Goal: Task Accomplishment & Management: Manage account settings

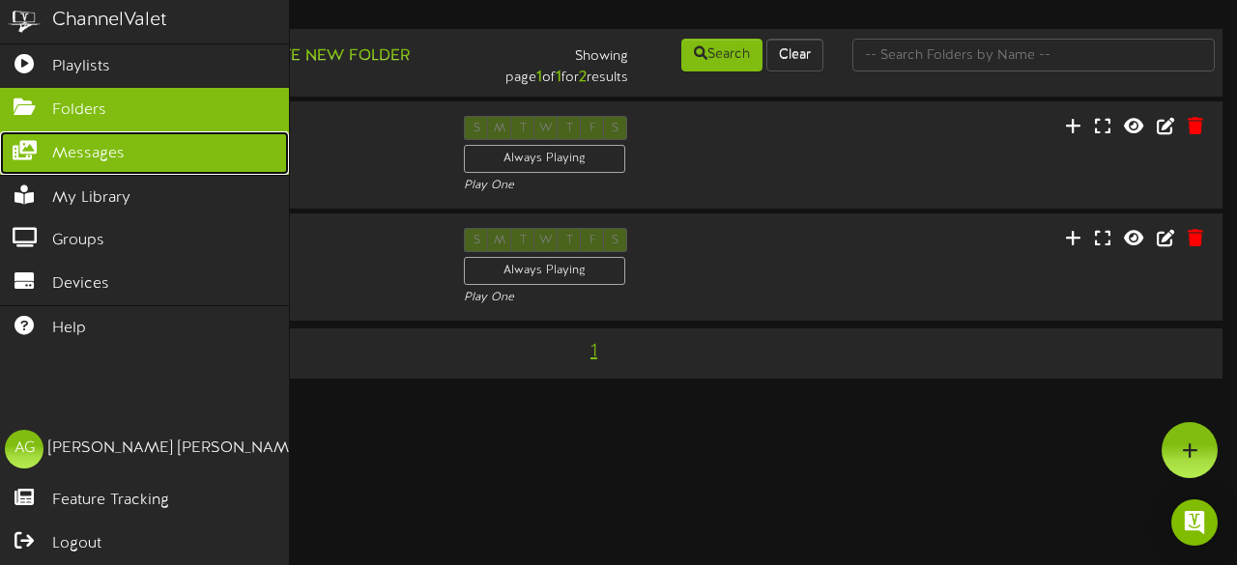
click at [14, 159] on link "Messages" at bounding box center [144, 152] width 289 height 43
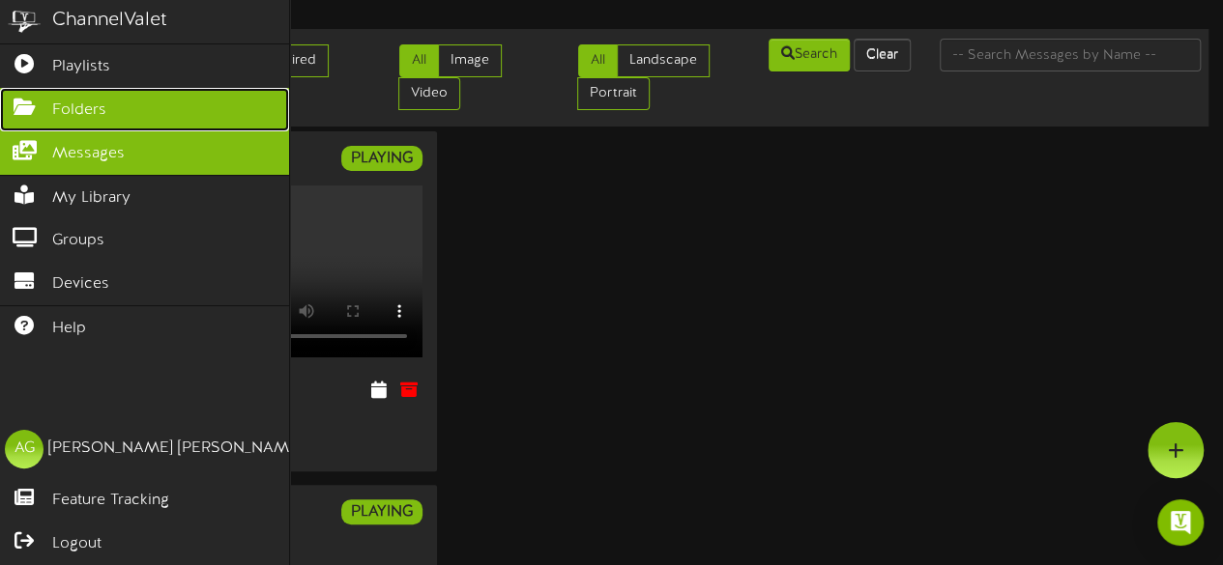
click at [24, 107] on icon at bounding box center [24, 105] width 48 height 14
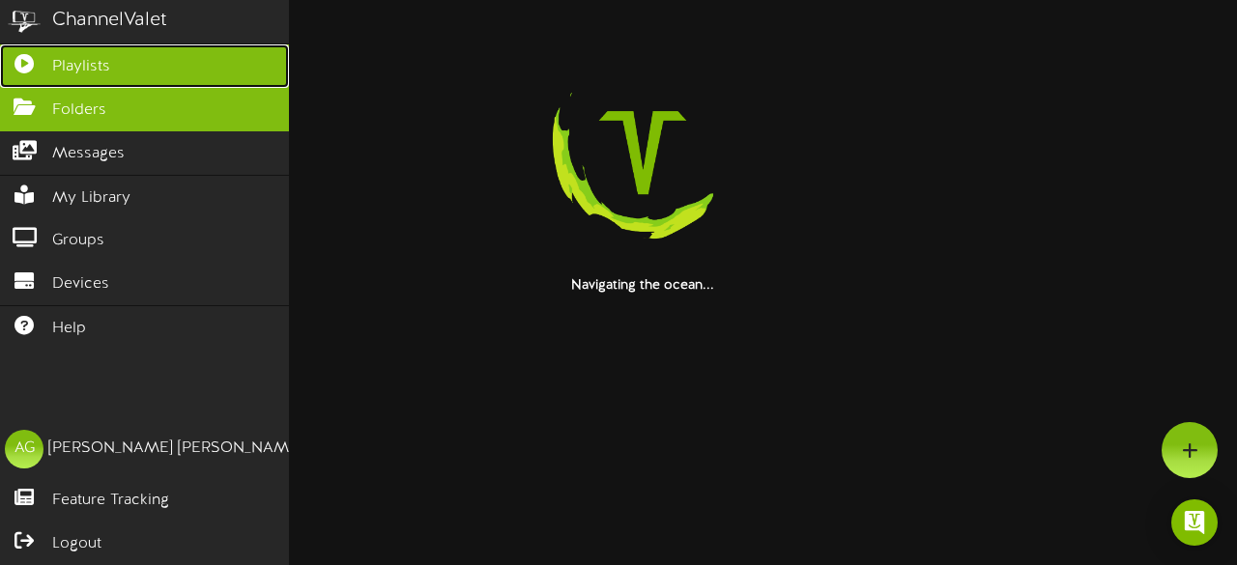
click at [34, 50] on link "Playlists" at bounding box center [144, 65] width 289 height 43
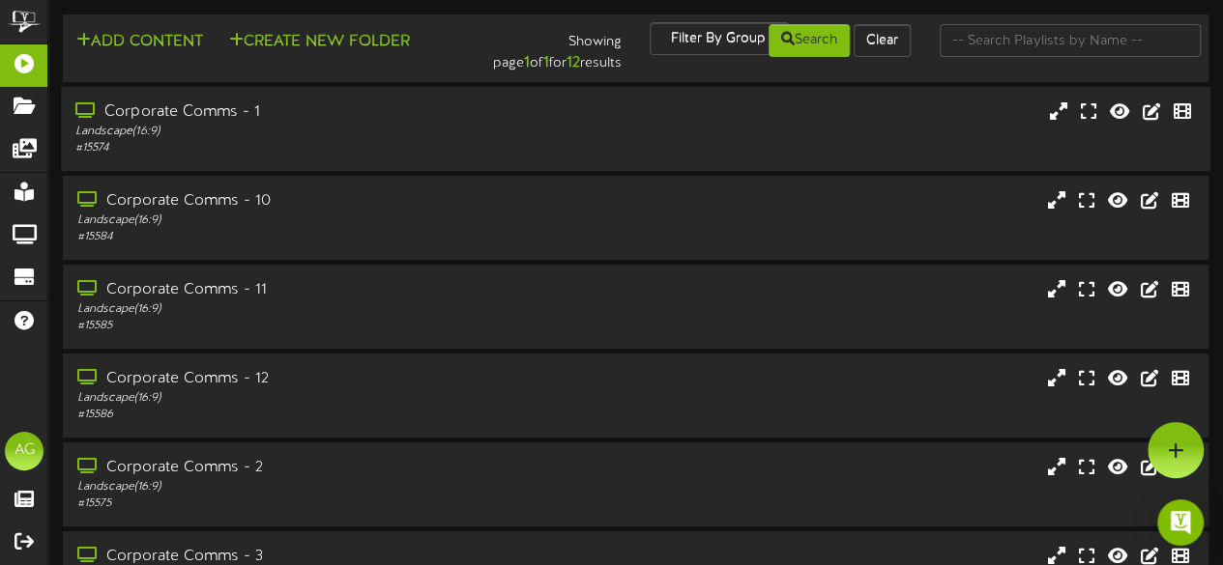
click at [218, 136] on div "Landscape ( 16:9 )" at bounding box center [299, 132] width 449 height 16
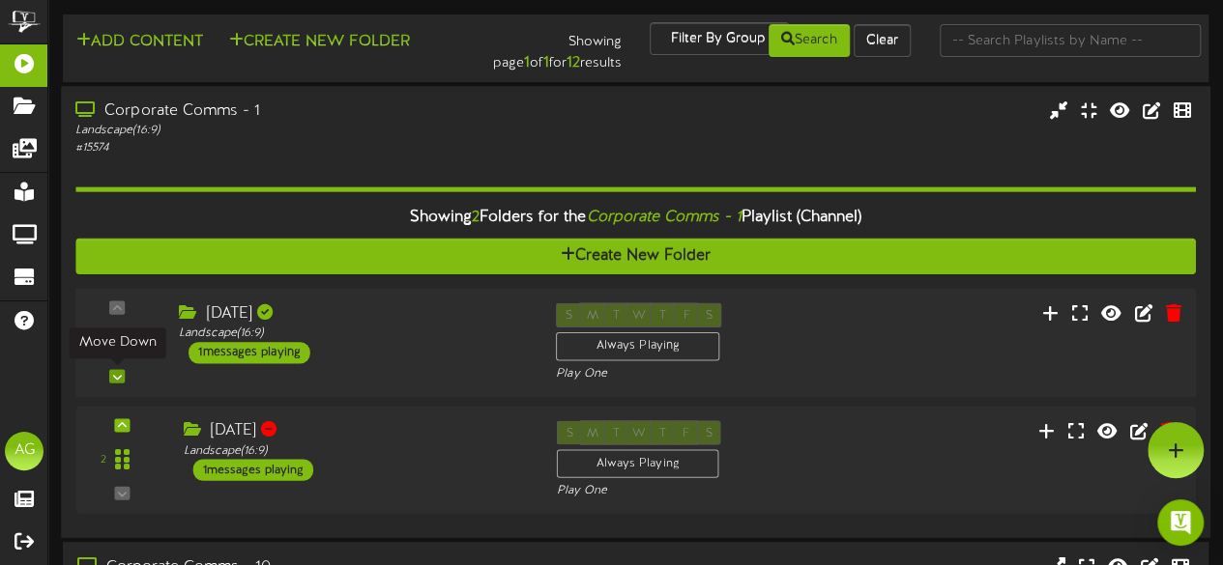
click at [118, 378] on icon at bounding box center [117, 376] width 9 height 10
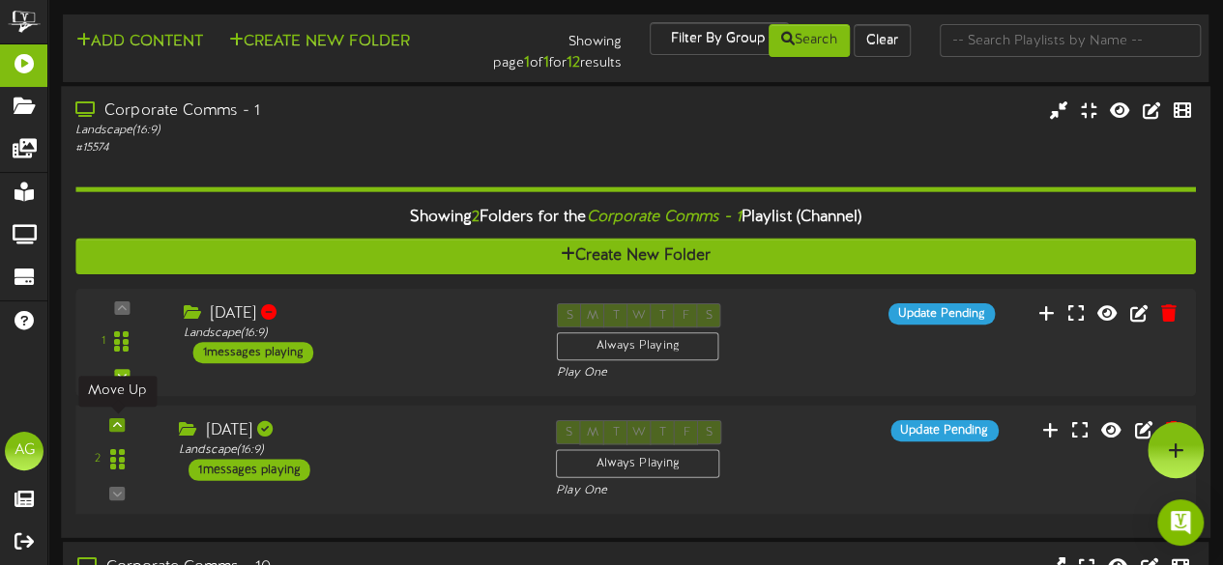
click at [120, 426] on icon at bounding box center [117, 425] width 9 height 10
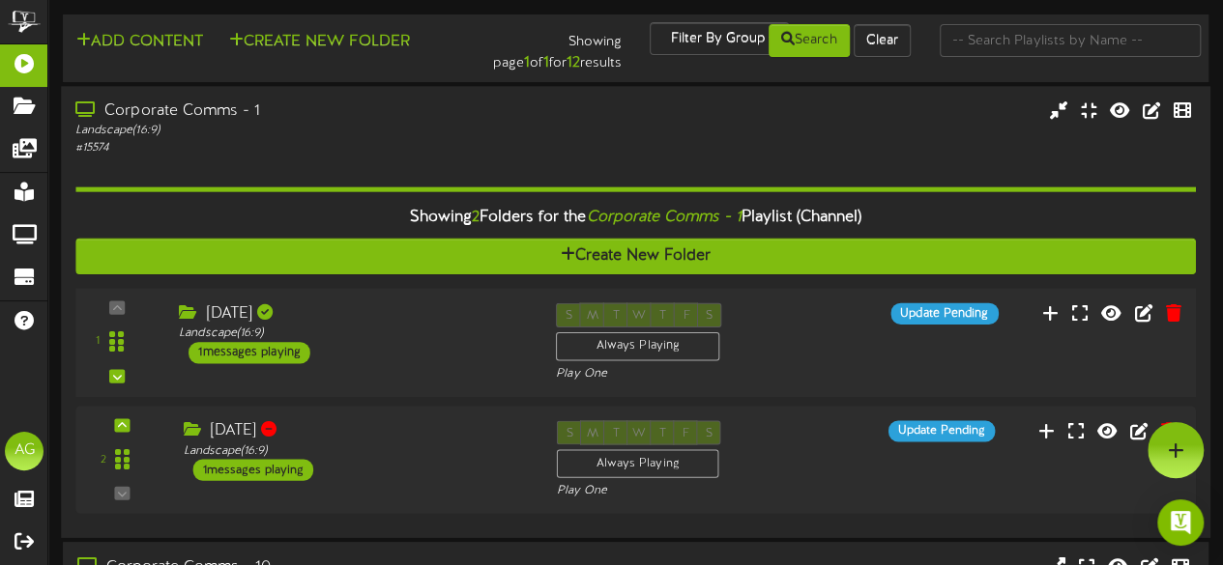
click at [371, 323] on div "[DATE]" at bounding box center [353, 313] width 348 height 22
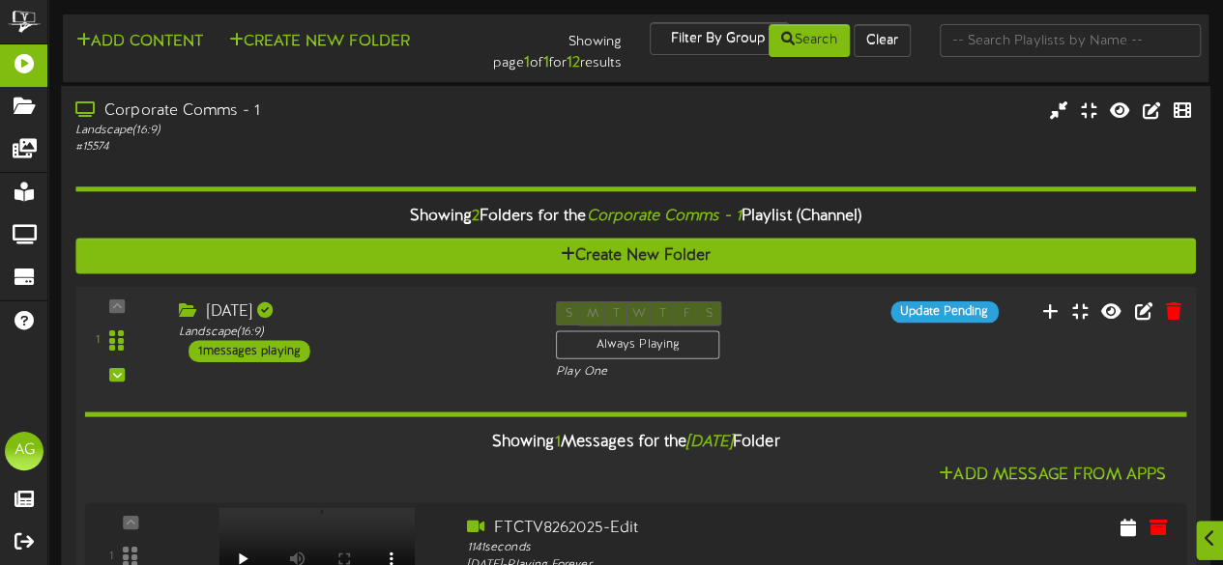
scroll to position [248, 0]
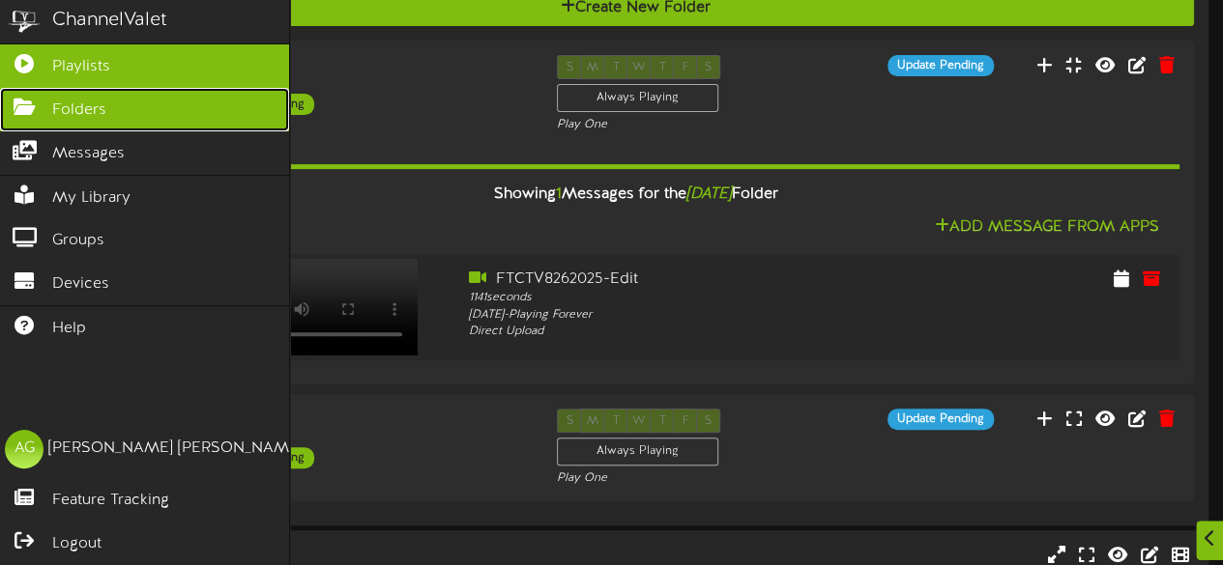
click at [14, 88] on link "Folders" at bounding box center [144, 109] width 289 height 43
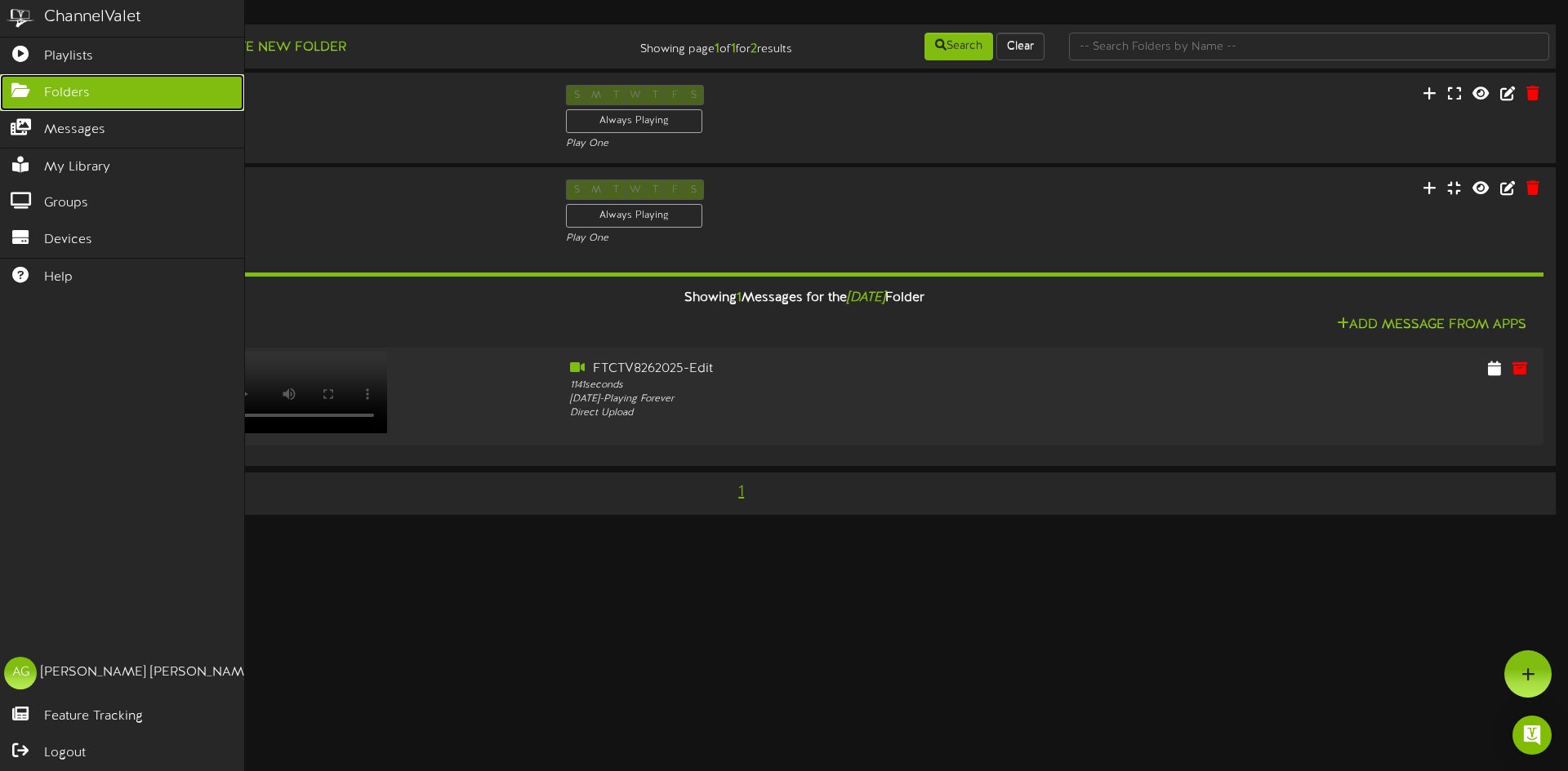
click at [70, 84] on span "Folders" at bounding box center [67, 94] width 46 height 19
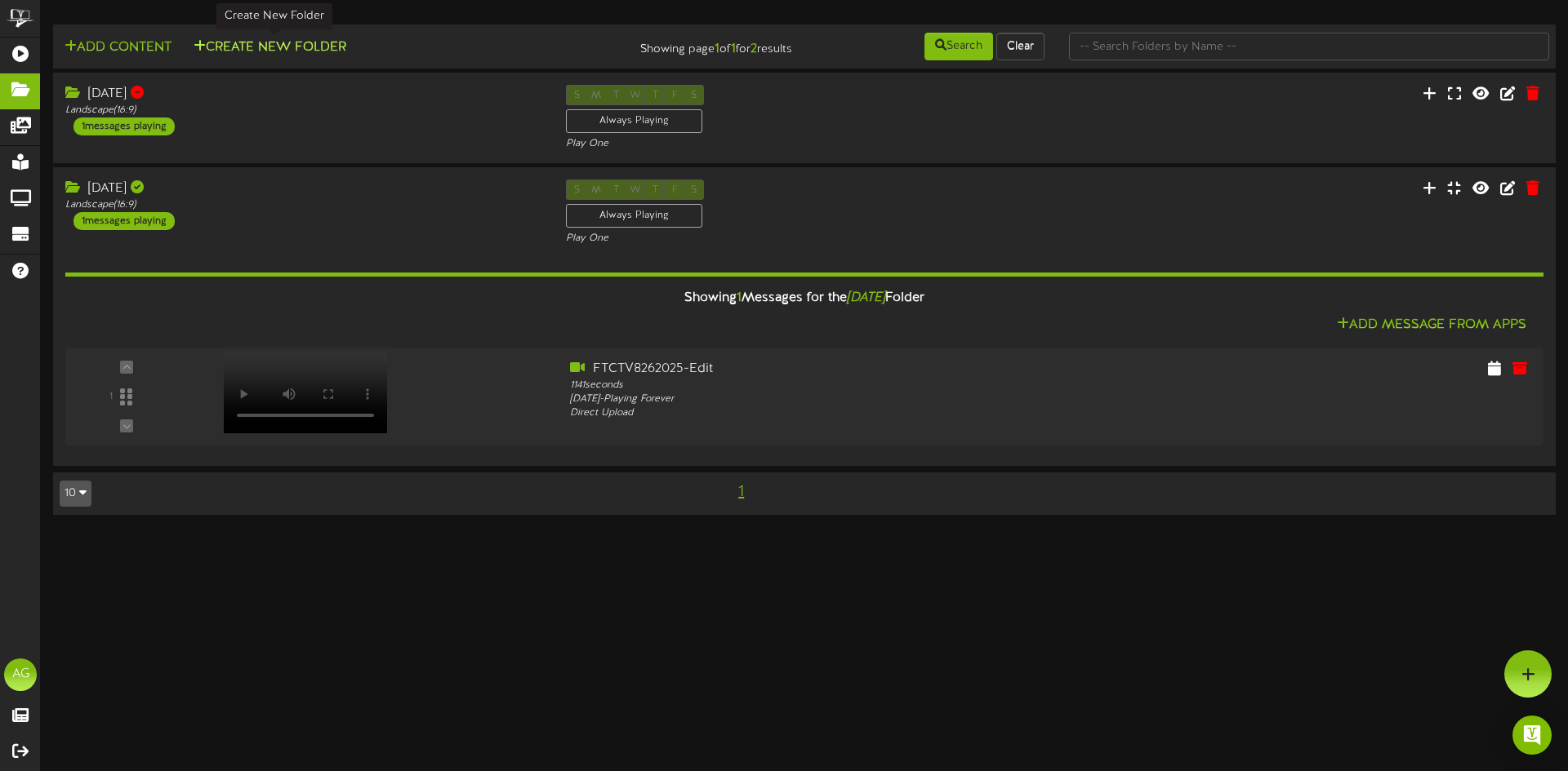
click at [217, 52] on button "Create New Folder" at bounding box center [270, 47] width 162 height 20
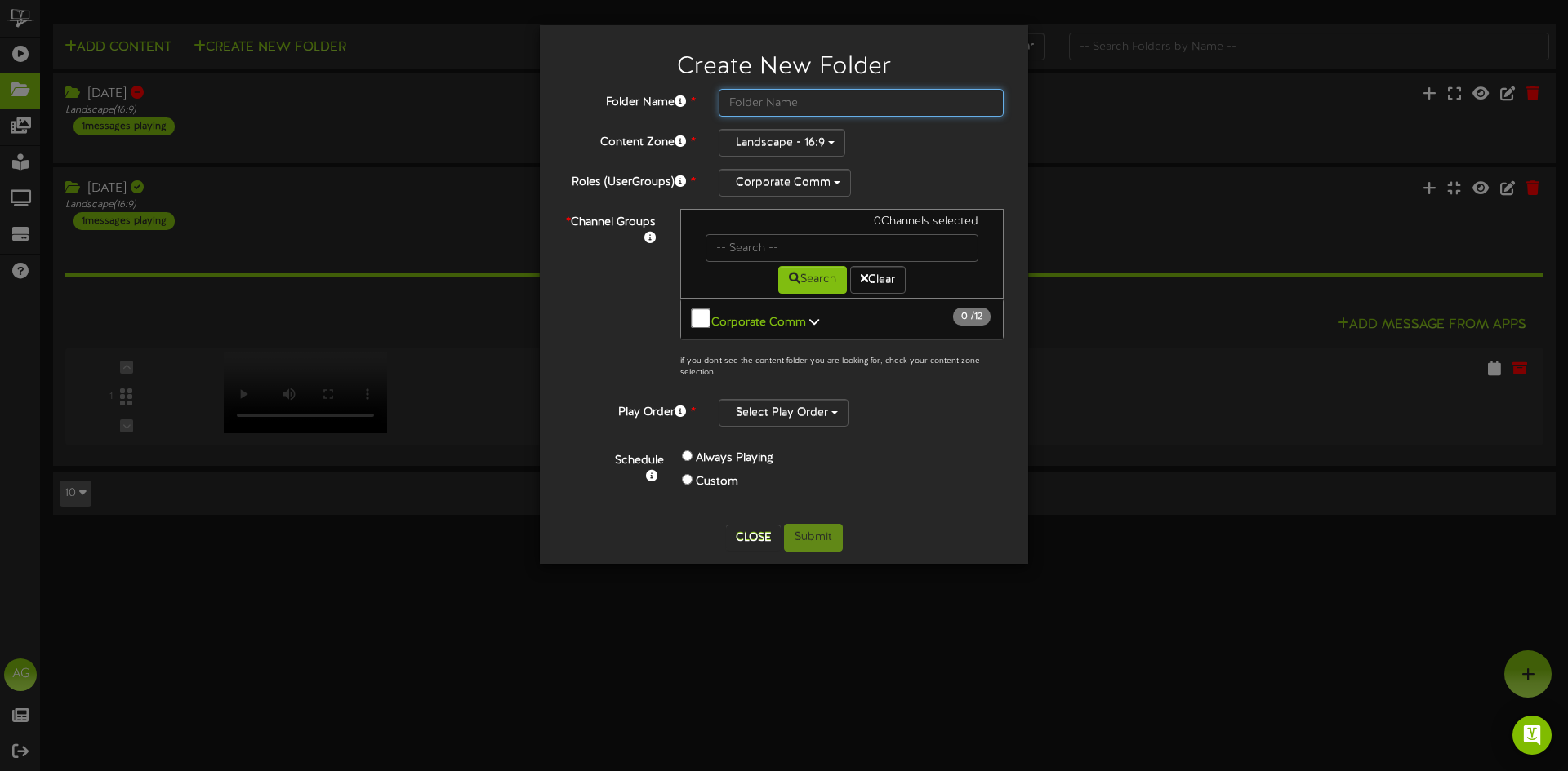
click at [733, 91] on input "text" at bounding box center [860, 102] width 285 height 28
type input "Aug 28"
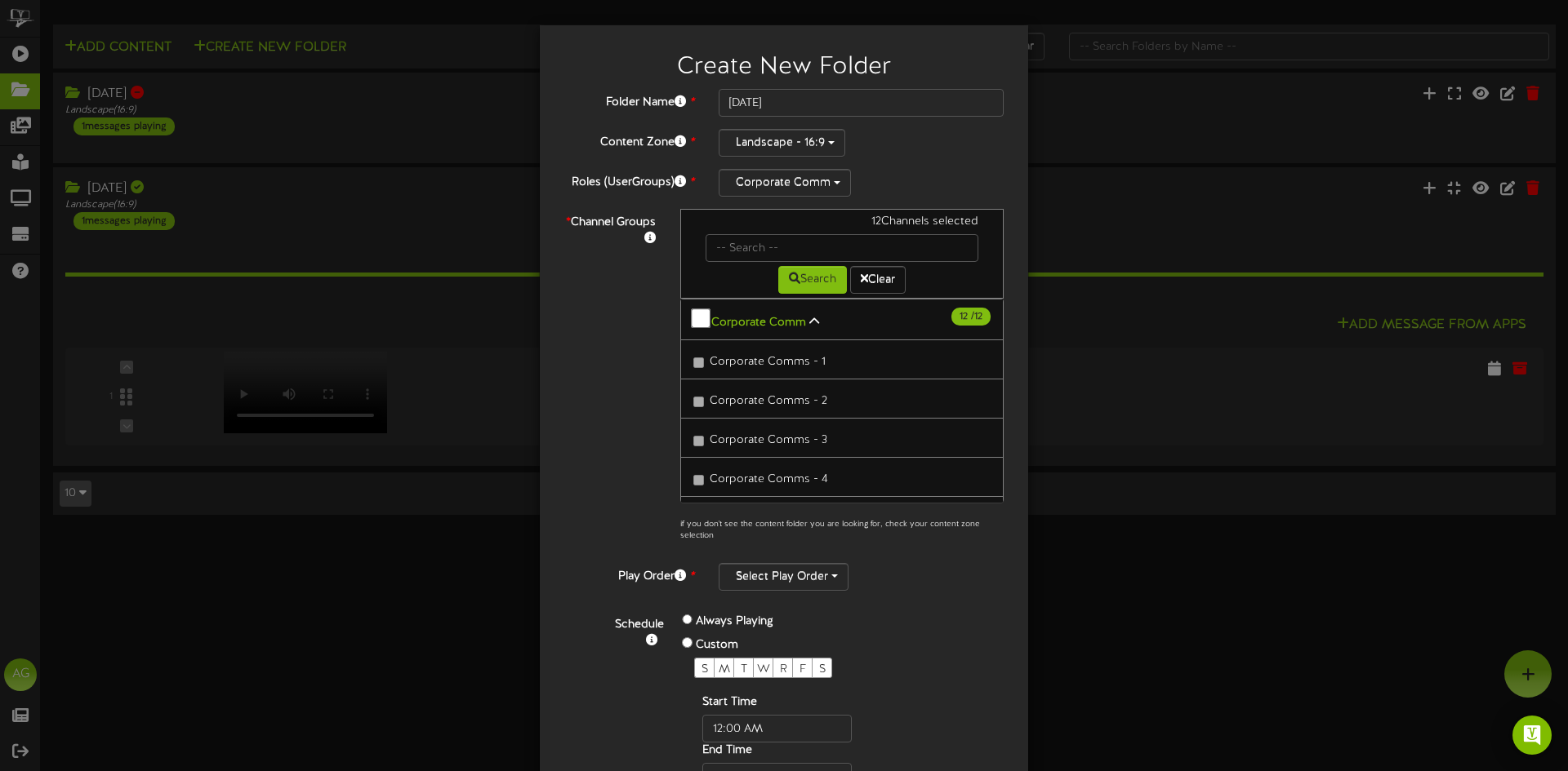
click at [683, 476] on div "Always Playing" at bounding box center [791, 623] width 218 height 24
click at [682, 476] on div "Always Playing" at bounding box center [791, 623] width 218 height 24
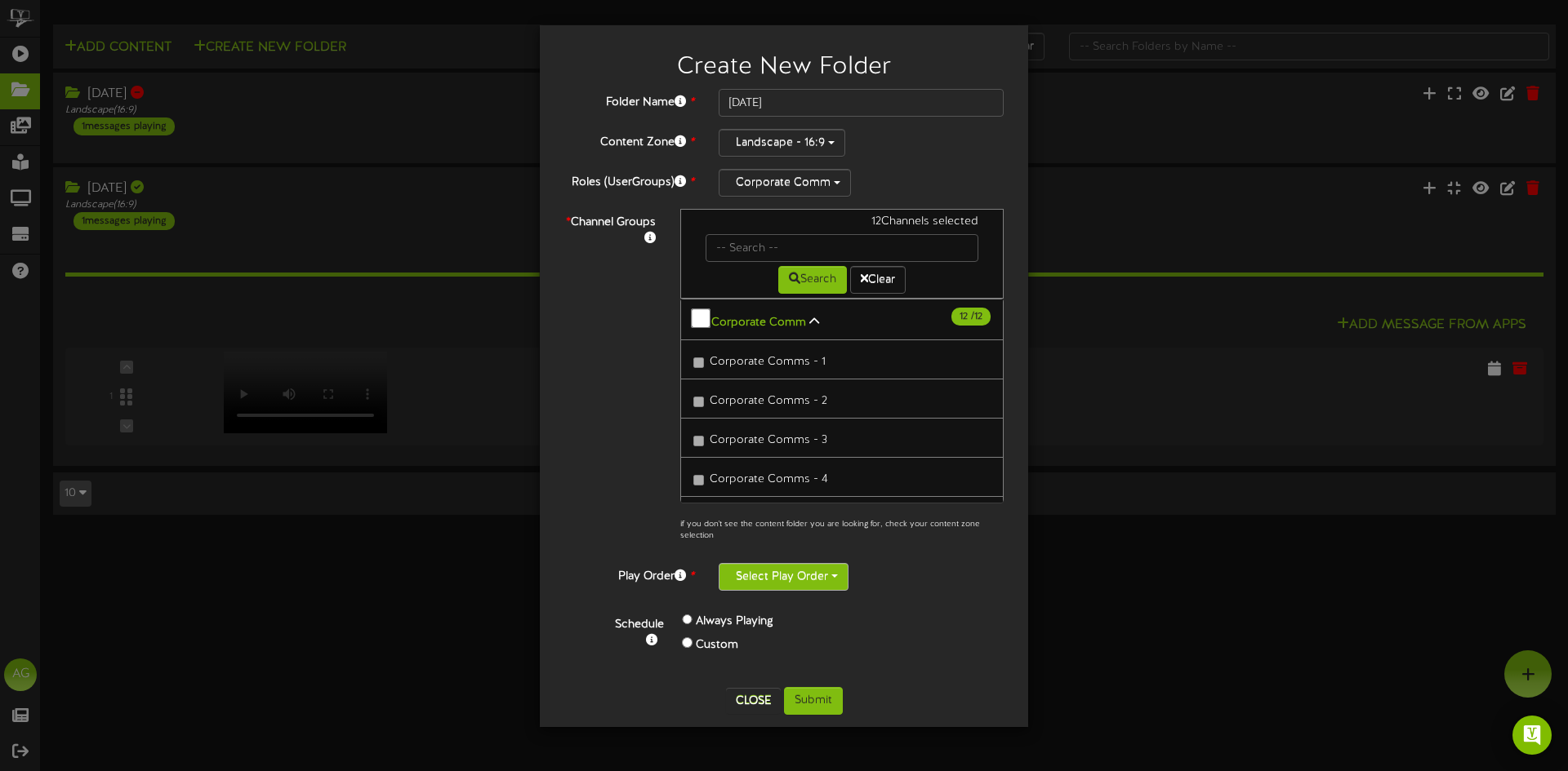
click at [790, 476] on button "Select Play Order" at bounding box center [783, 577] width 130 height 28
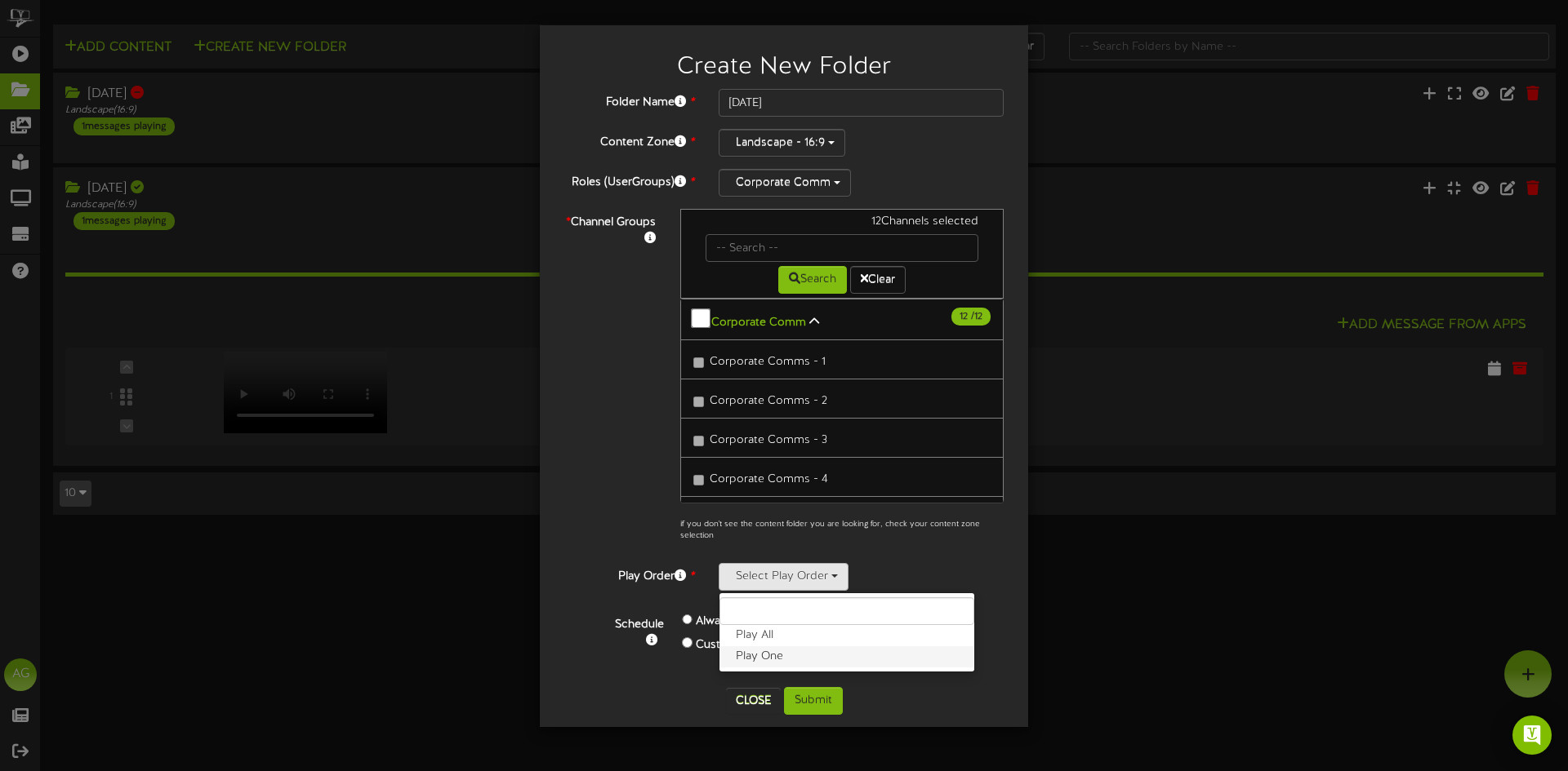
click at [784, 476] on label "Play One" at bounding box center [847, 656] width 255 height 21
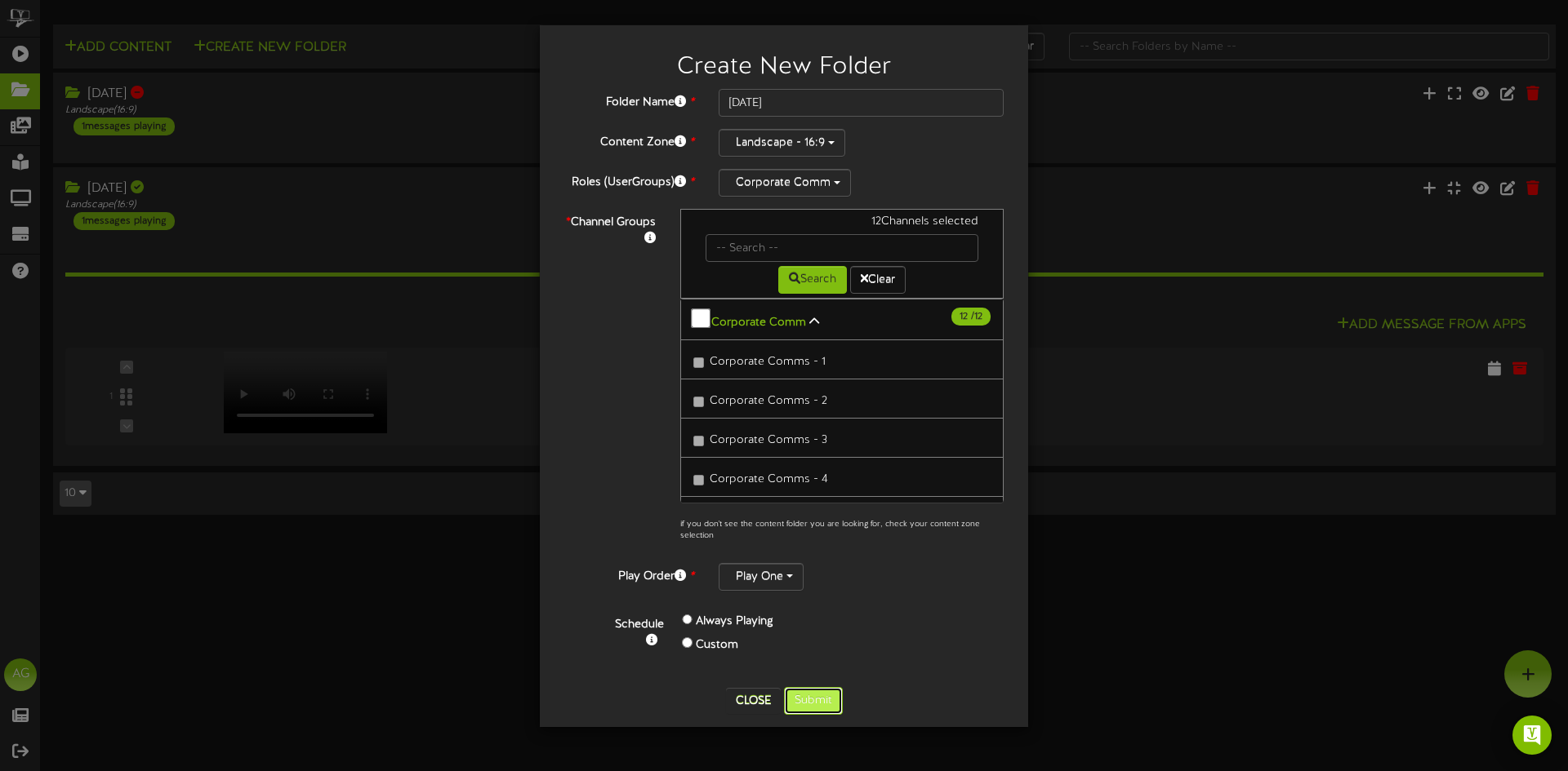
click at [824, 476] on button "Submit" at bounding box center [814, 701] width 59 height 28
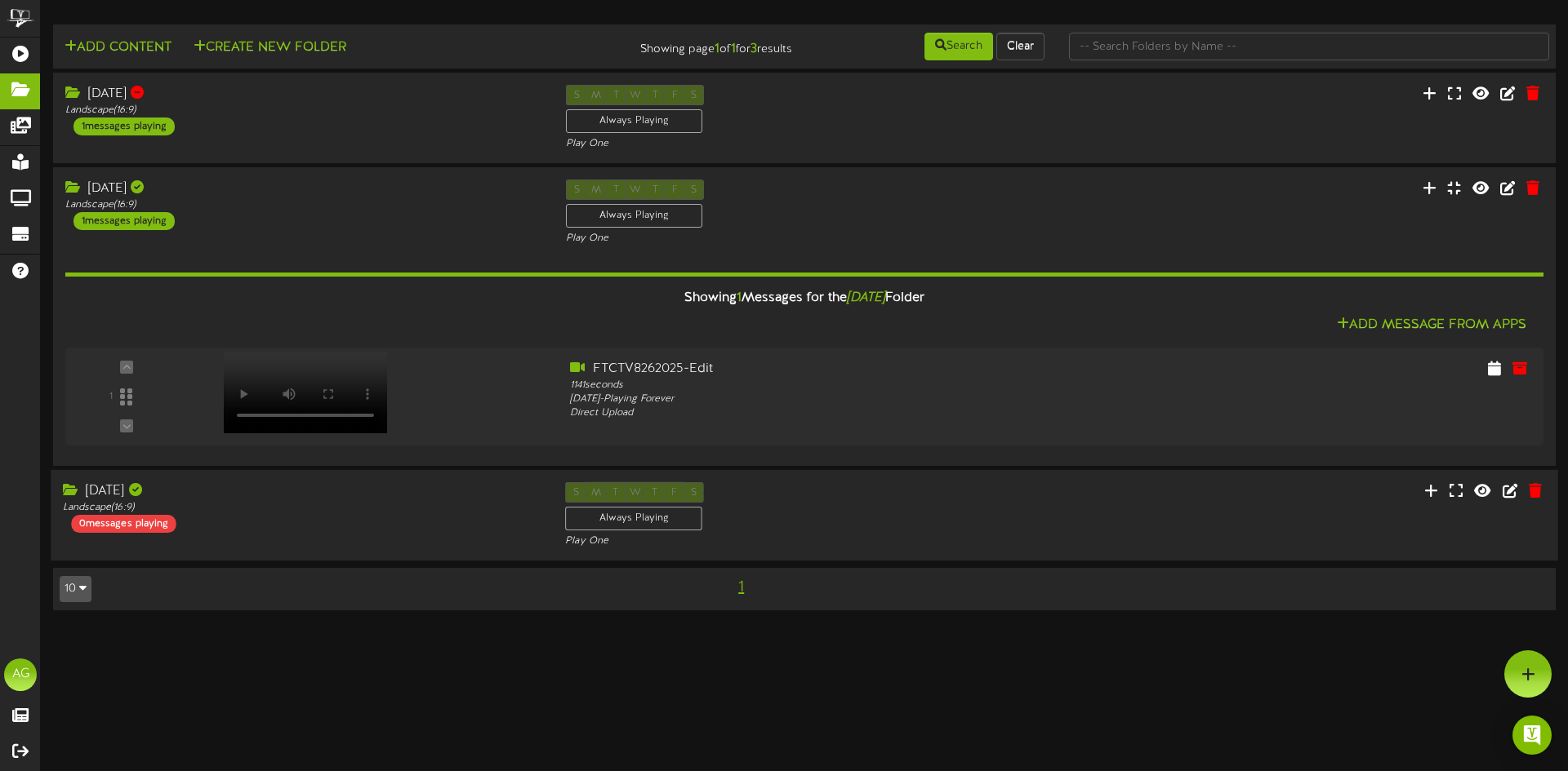
click at [416, 476] on div "Aug 28 Landscape ( 16:9 ) 0 messages playing" at bounding box center [302, 508] width 502 height 51
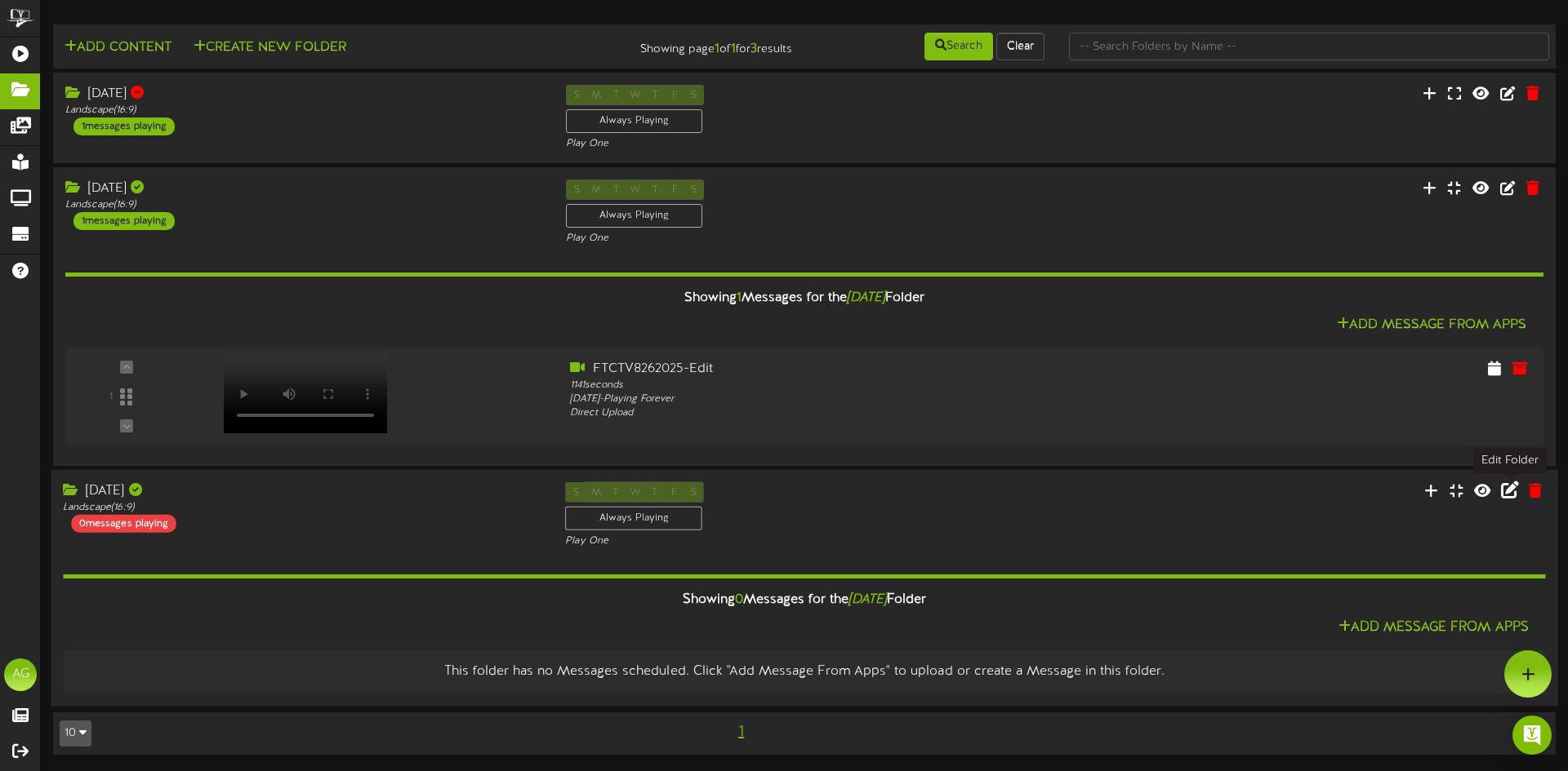
click at [1044, 476] on icon at bounding box center [1509, 489] width 18 height 18
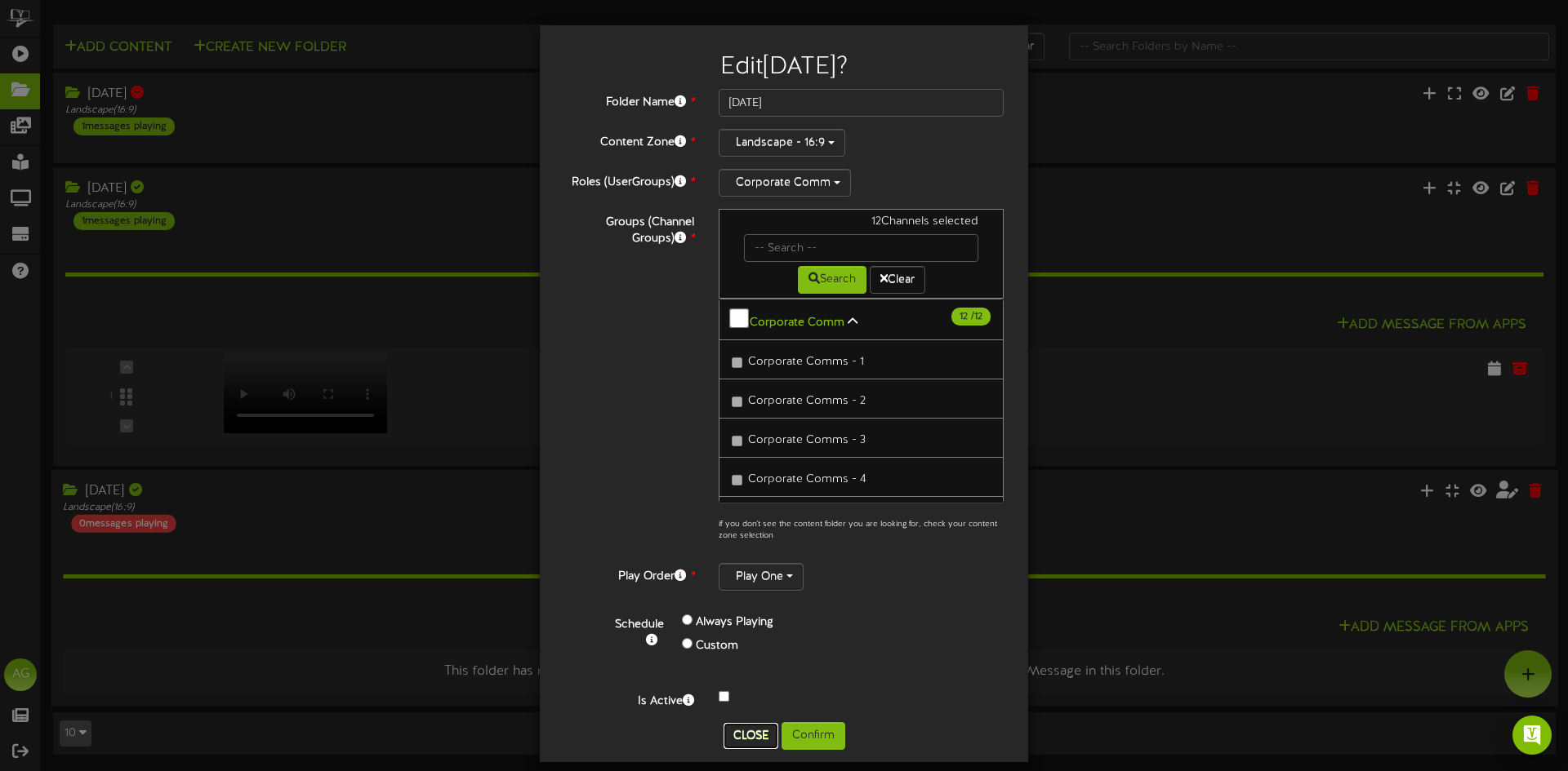
click at [740, 476] on button "Close" at bounding box center [750, 736] width 55 height 26
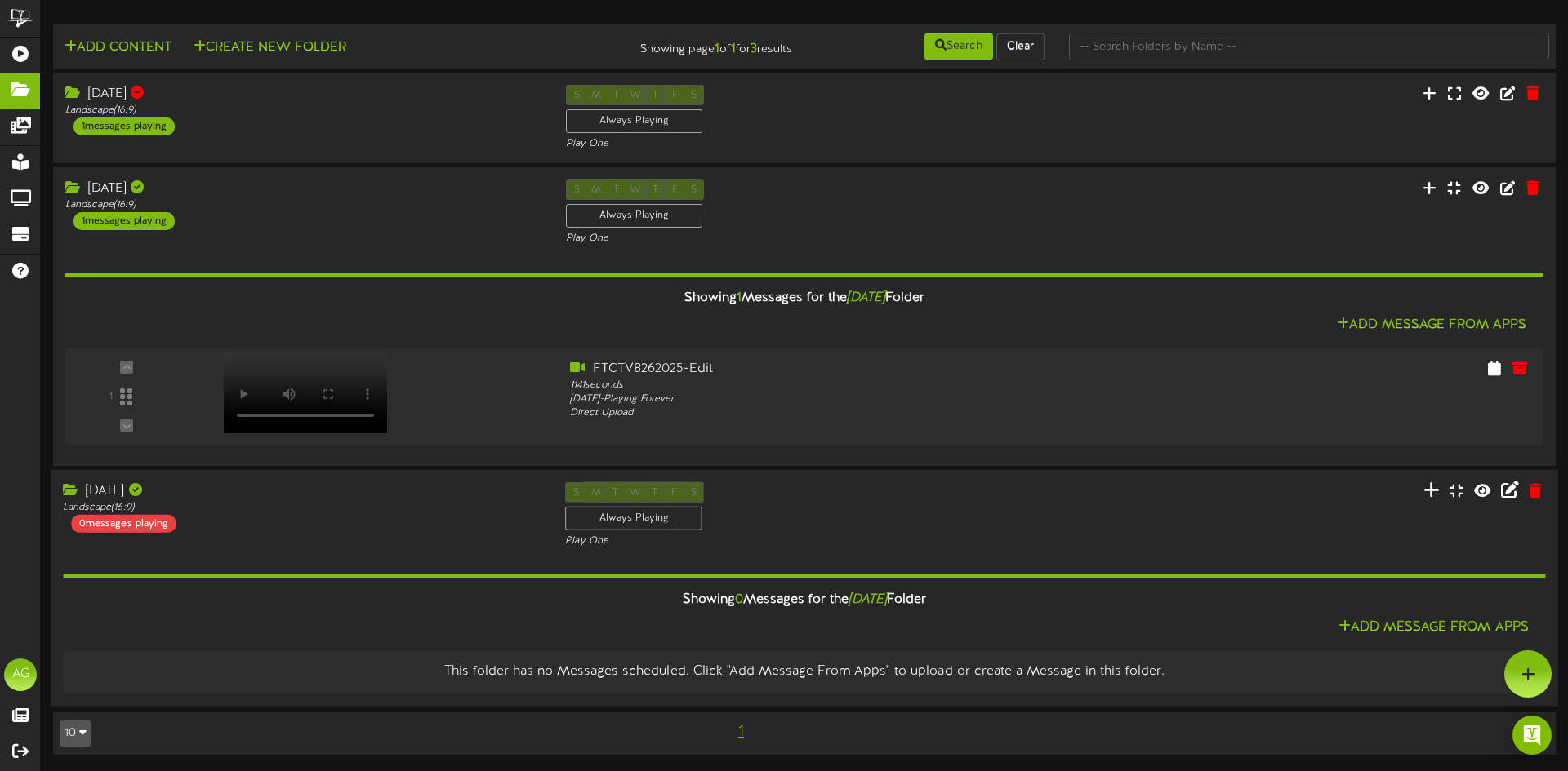
click at [1044, 476] on icon at bounding box center [1430, 489] width 16 height 18
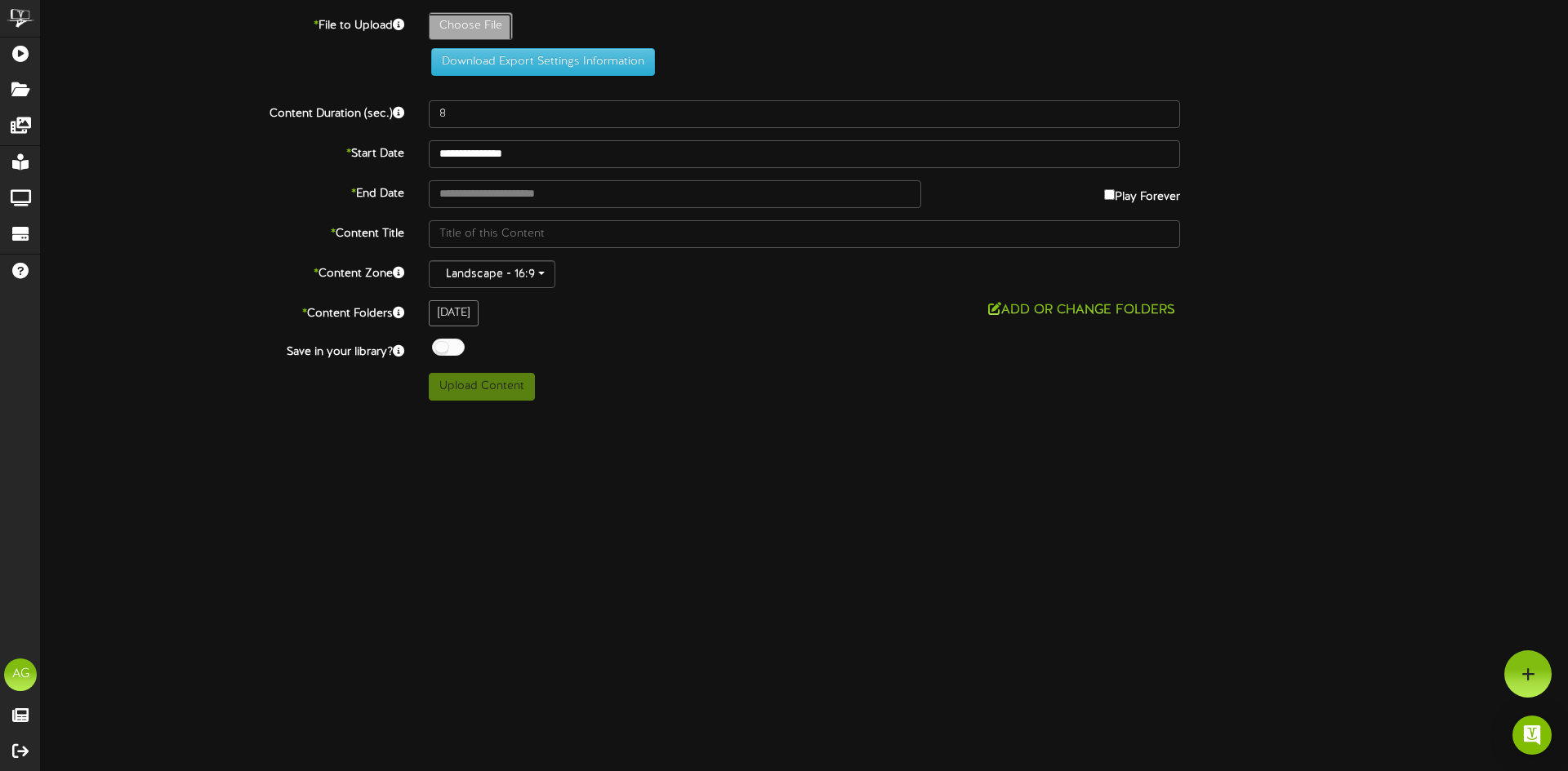
type input "**********"
type input "FTCTV8262025-Edit"
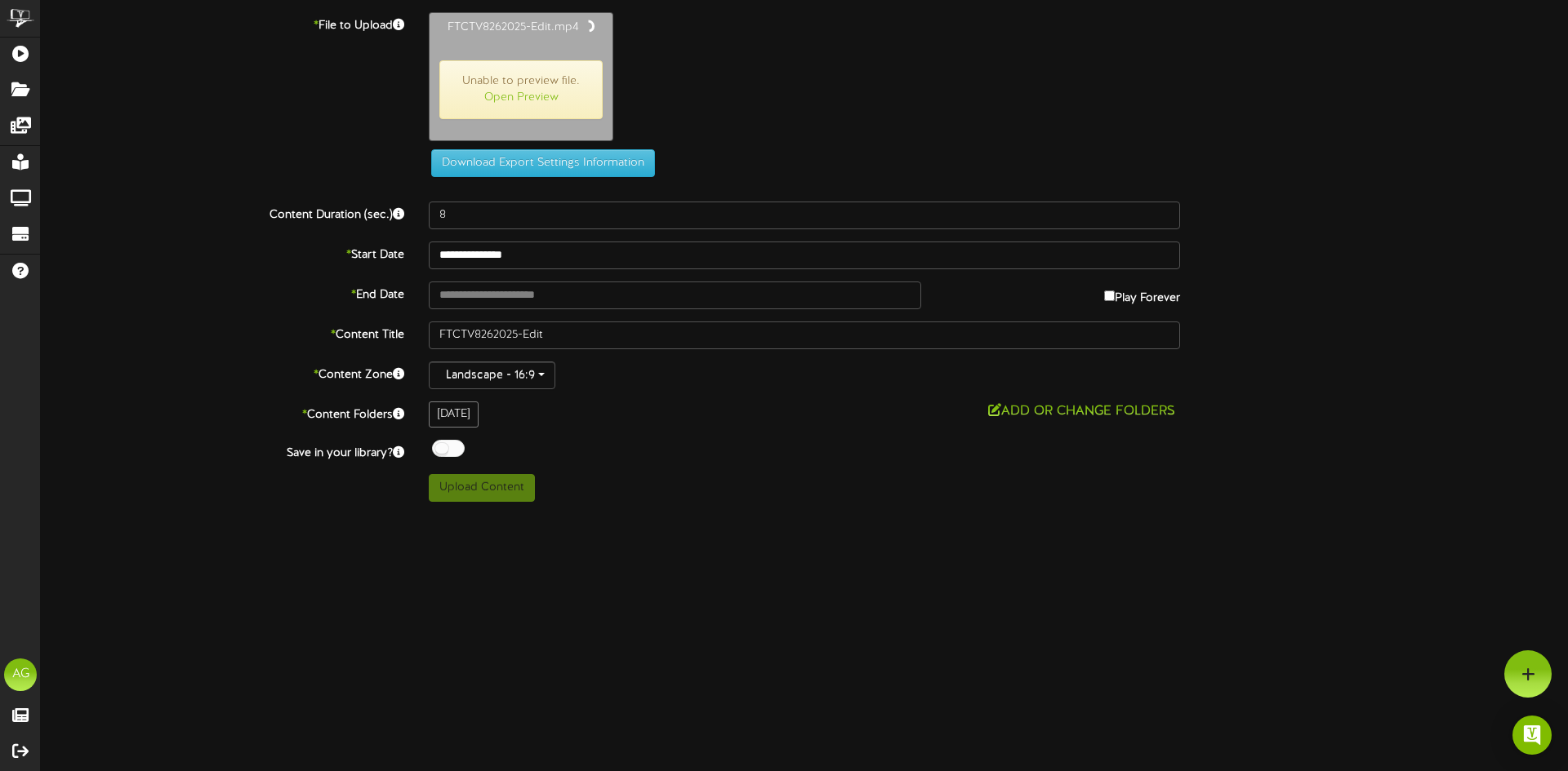
click at [752, 476] on div "ChannelValet Playlists Folders Messages My Library Groups Devices Help AG Ashle…" at bounding box center [784, 257] width 1568 height 514
type input "1141"
click at [510, 476] on button "Upload Content" at bounding box center [482, 486] width 106 height 28
type input "**********"
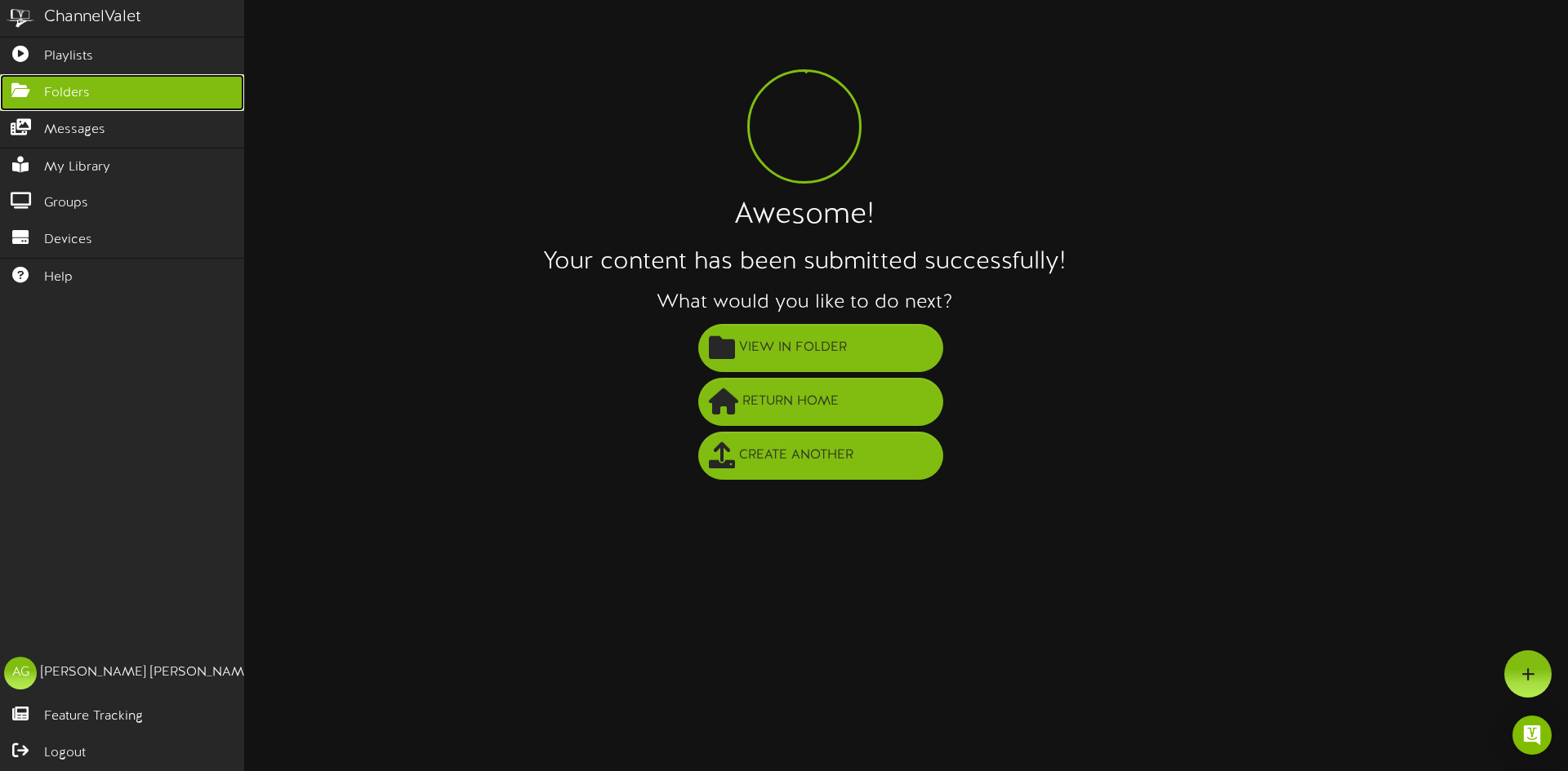
click at [26, 87] on icon at bounding box center [20, 89] width 41 height 12
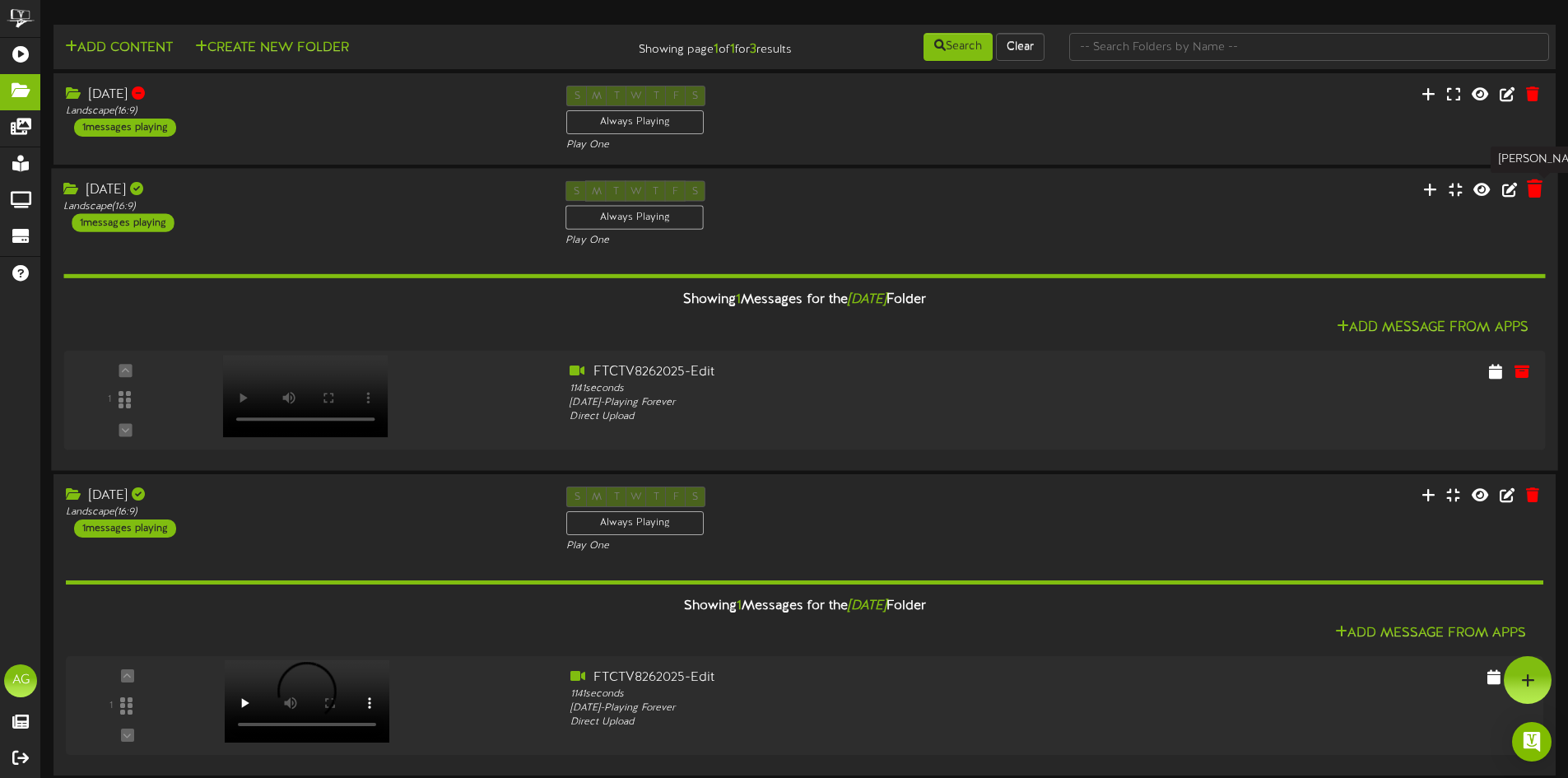
click at [1053, 193] on icon at bounding box center [1535, 188] width 15 height 18
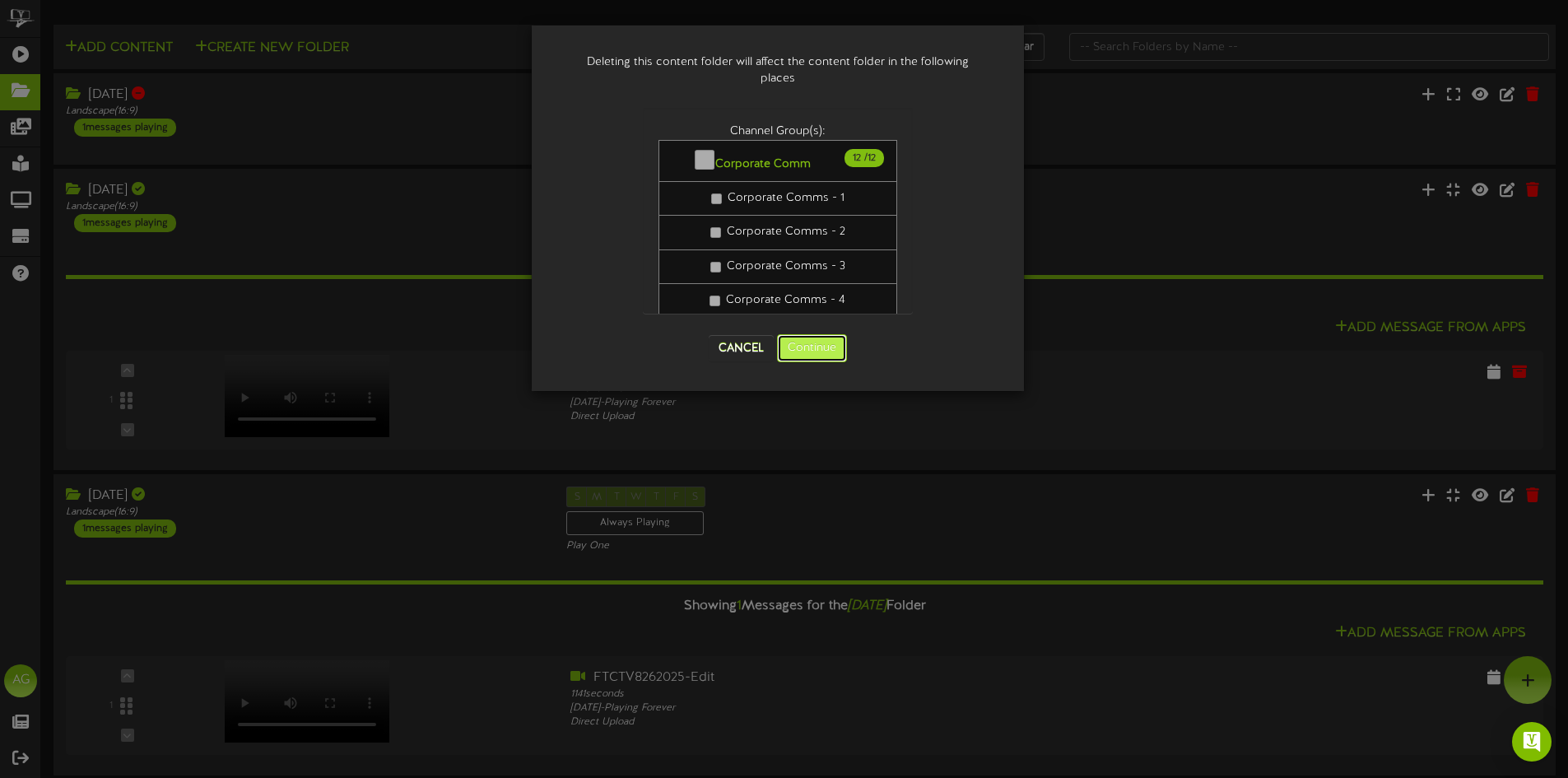
click at [796, 352] on button "Continue" at bounding box center [812, 348] width 70 height 28
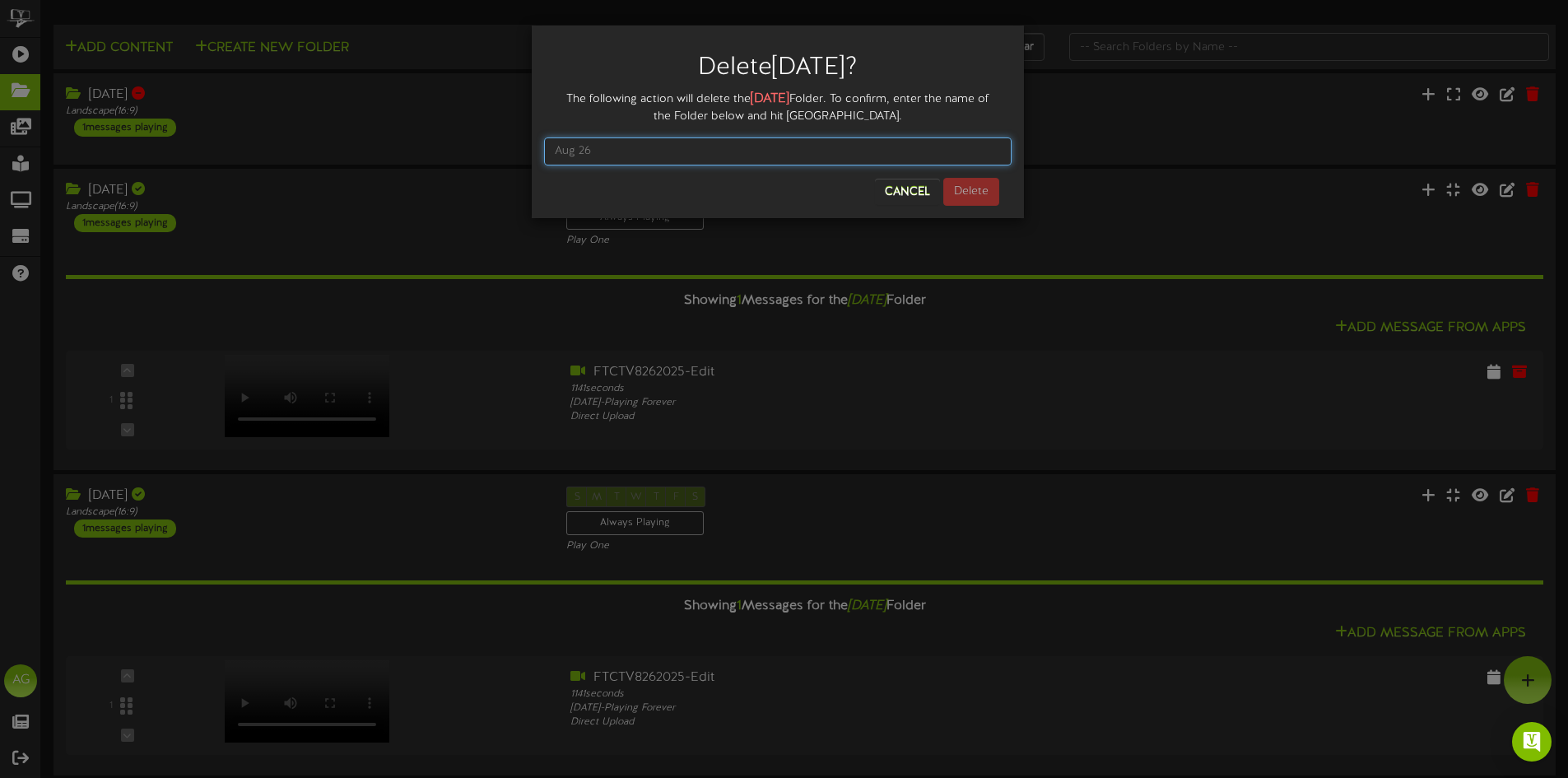
click at [622, 147] on input "text" at bounding box center [778, 151] width 468 height 28
drag, startPoint x: 755, startPoint y: 97, endPoint x: 791, endPoint y: 101, distance: 36.2
click at [790, 101] on strong "[DATE]" at bounding box center [769, 98] width 38 height 14
copy strong "[DATE]"
click at [595, 158] on input "text" at bounding box center [778, 151] width 468 height 28
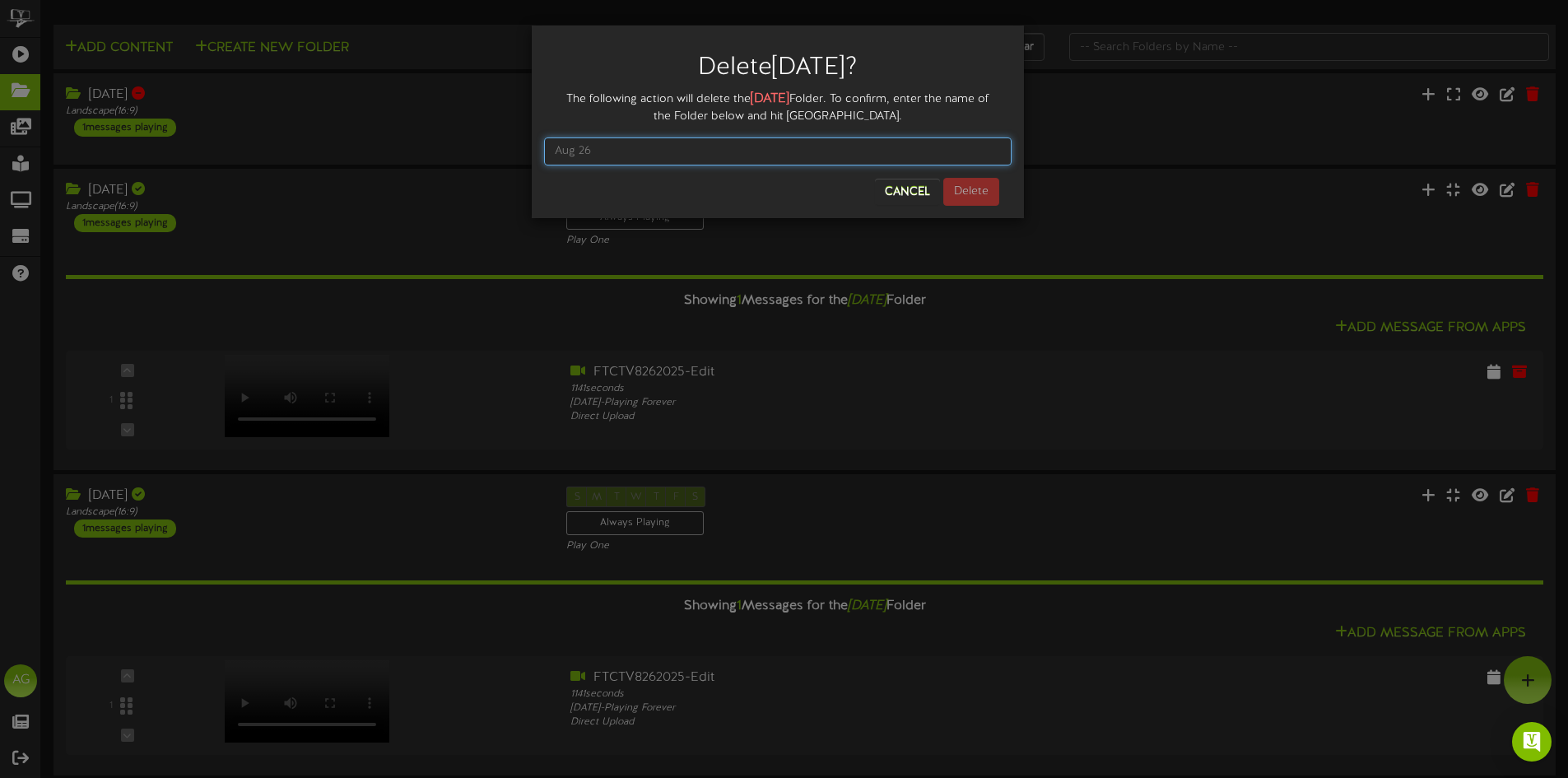
paste input "[DATE]"
type input "[DATE]"
click at [982, 193] on button "Delete" at bounding box center [972, 192] width 56 height 28
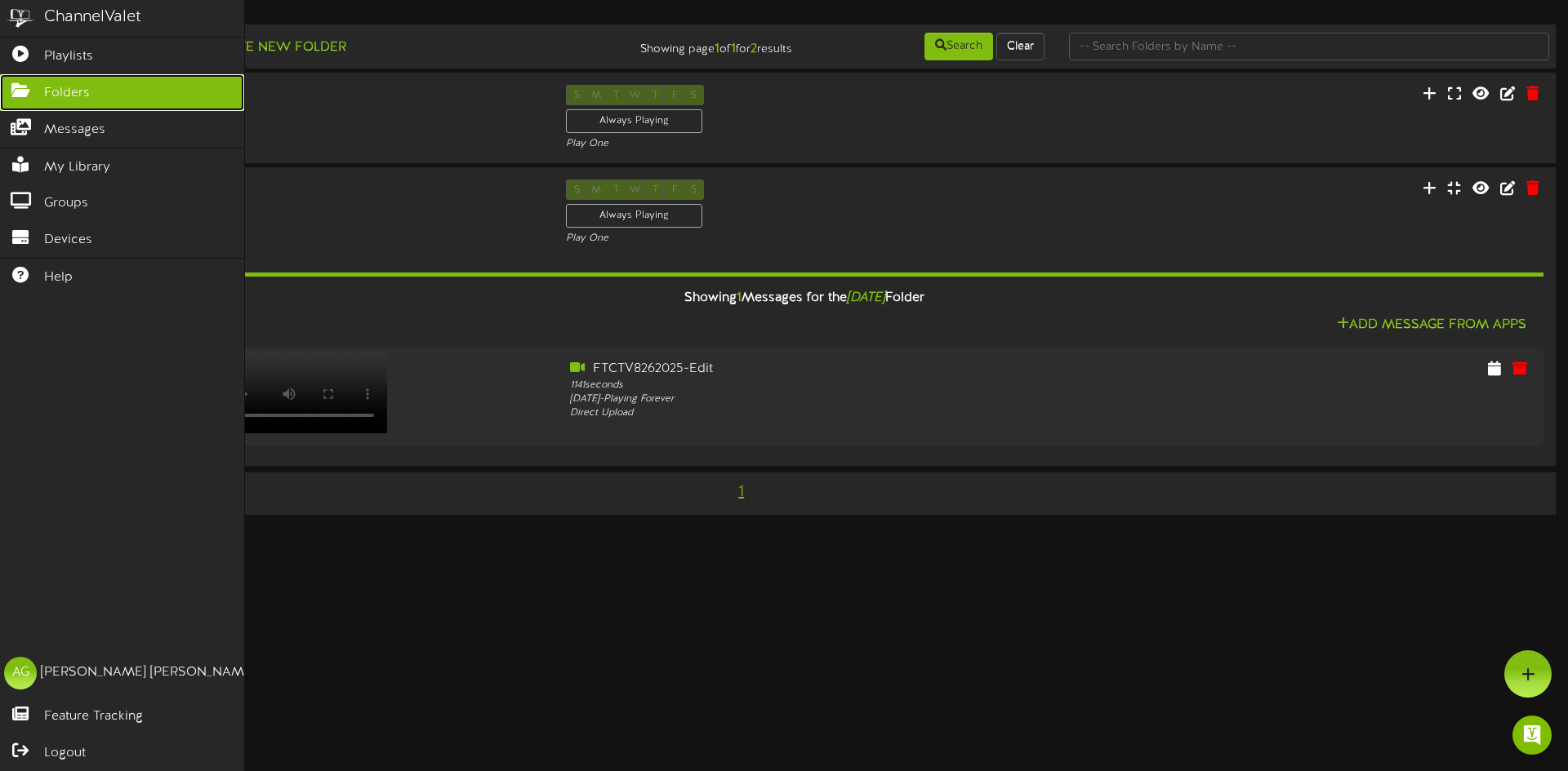
click at [12, 85] on icon at bounding box center [20, 89] width 41 height 12
